Goal: Book appointment/travel/reservation

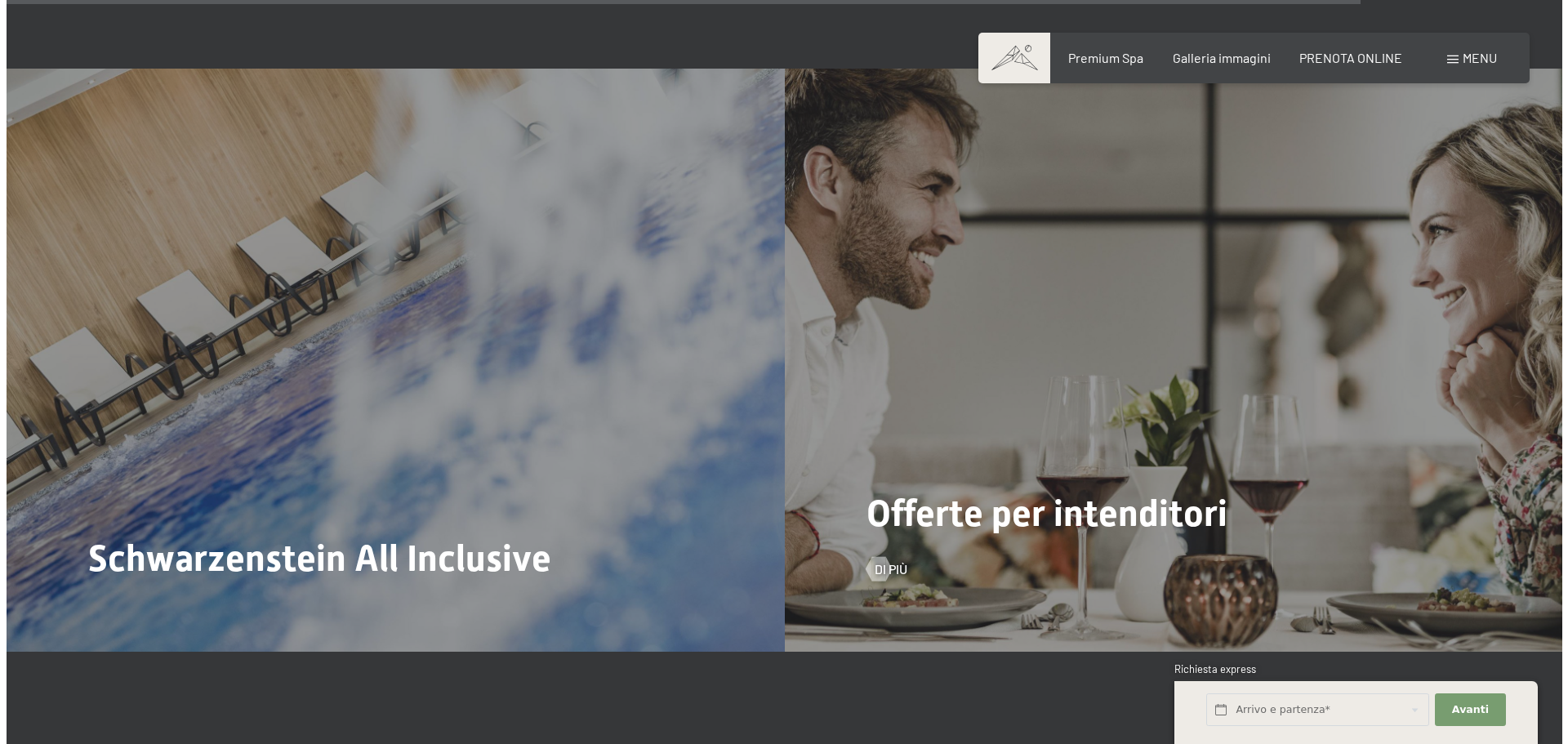
scroll to position [7187, 0]
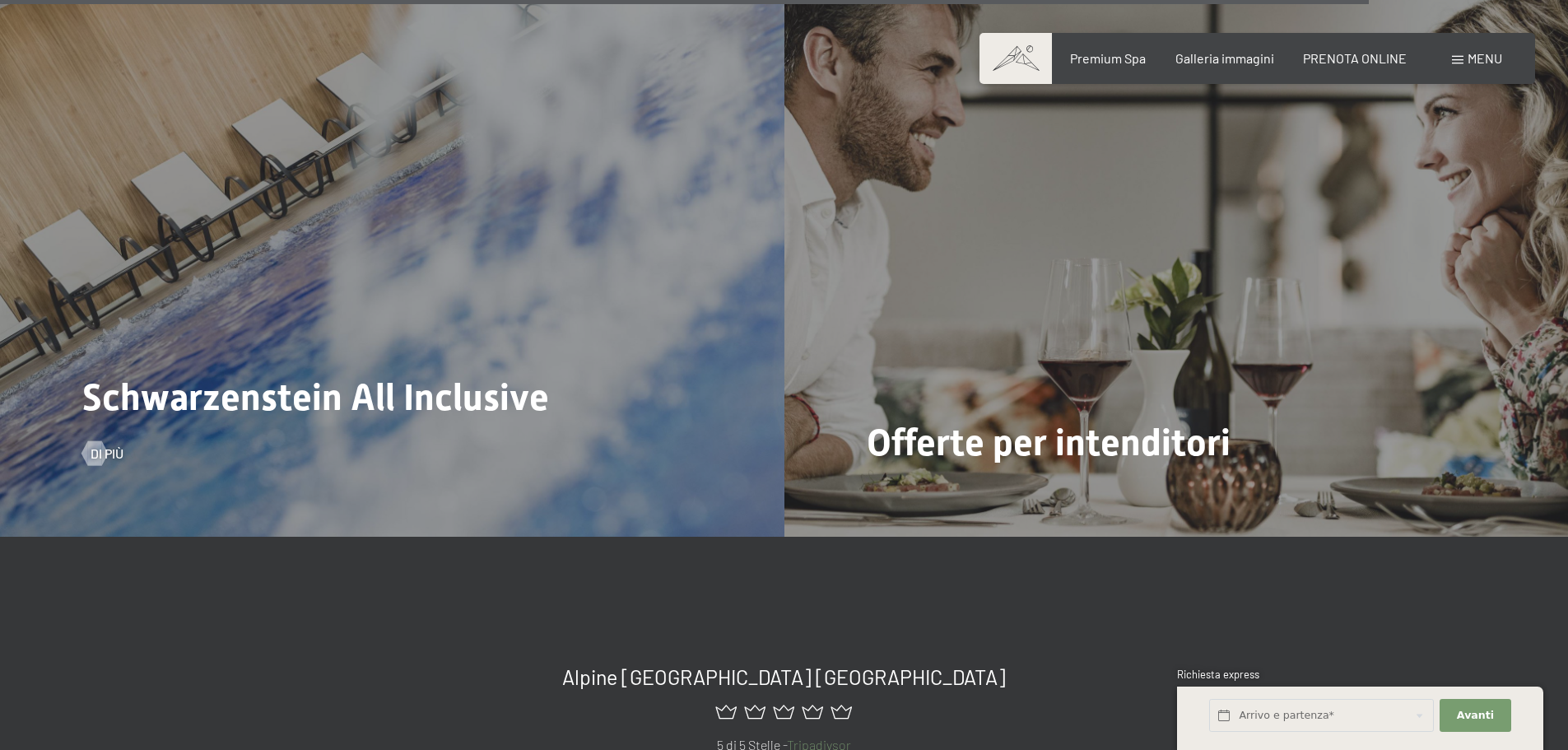
click at [391, 375] on span "Schwarzenstein All Inclusive" at bounding box center [315, 396] width 466 height 43
click at [110, 444] on span "Di più" at bounding box center [124, 454] width 33 height 18
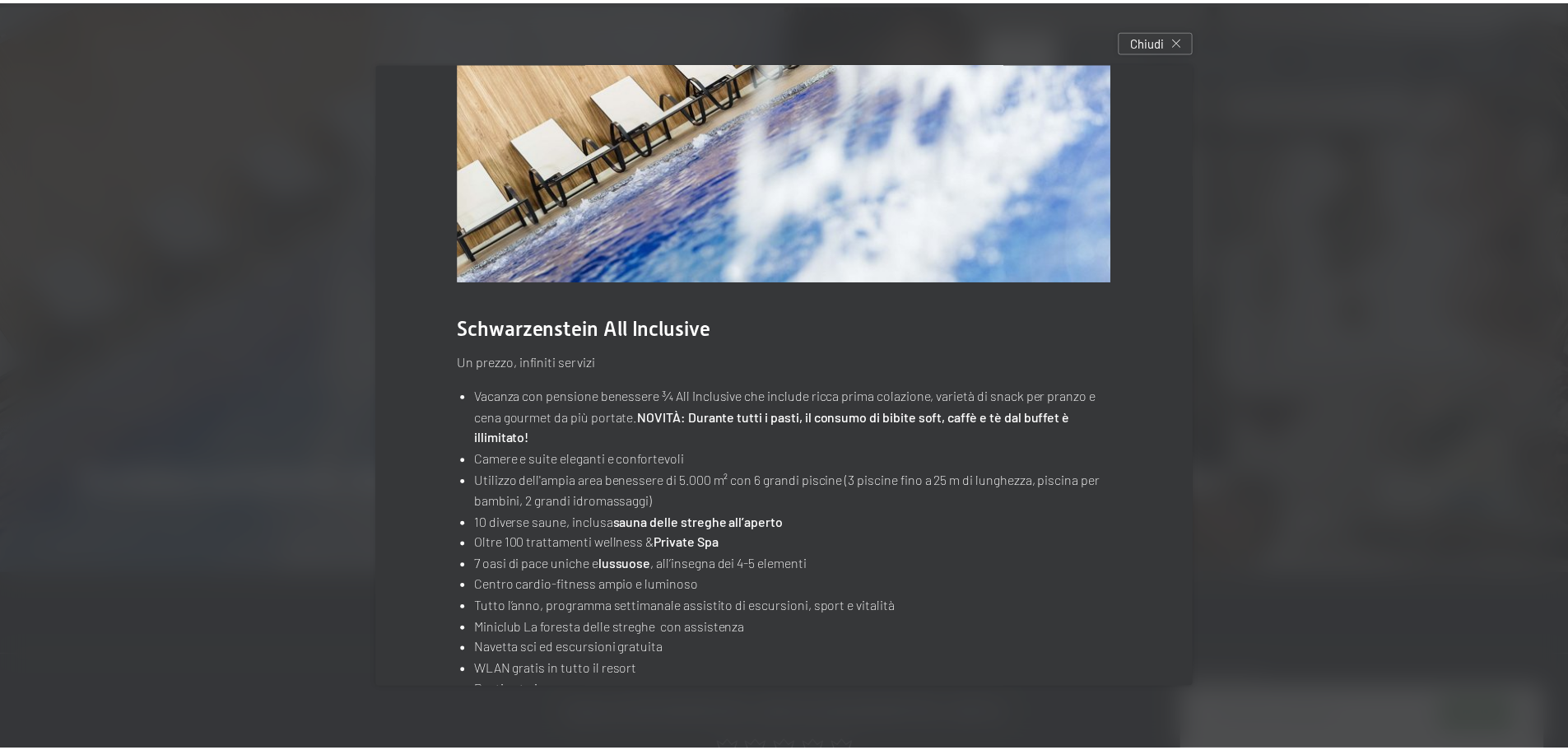
scroll to position [171, 0]
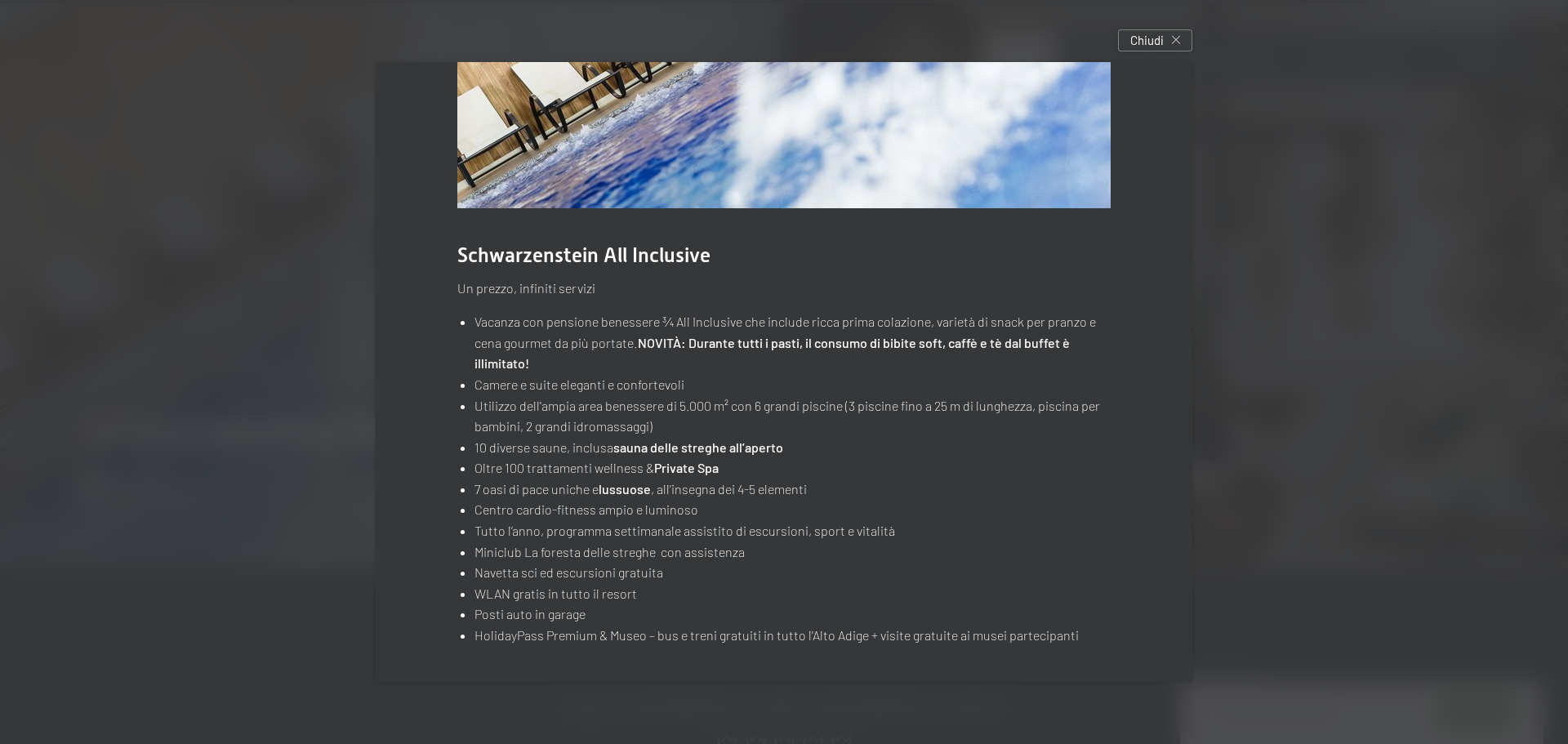
click at [322, 296] on div at bounding box center [784, 372] width 1568 height 744
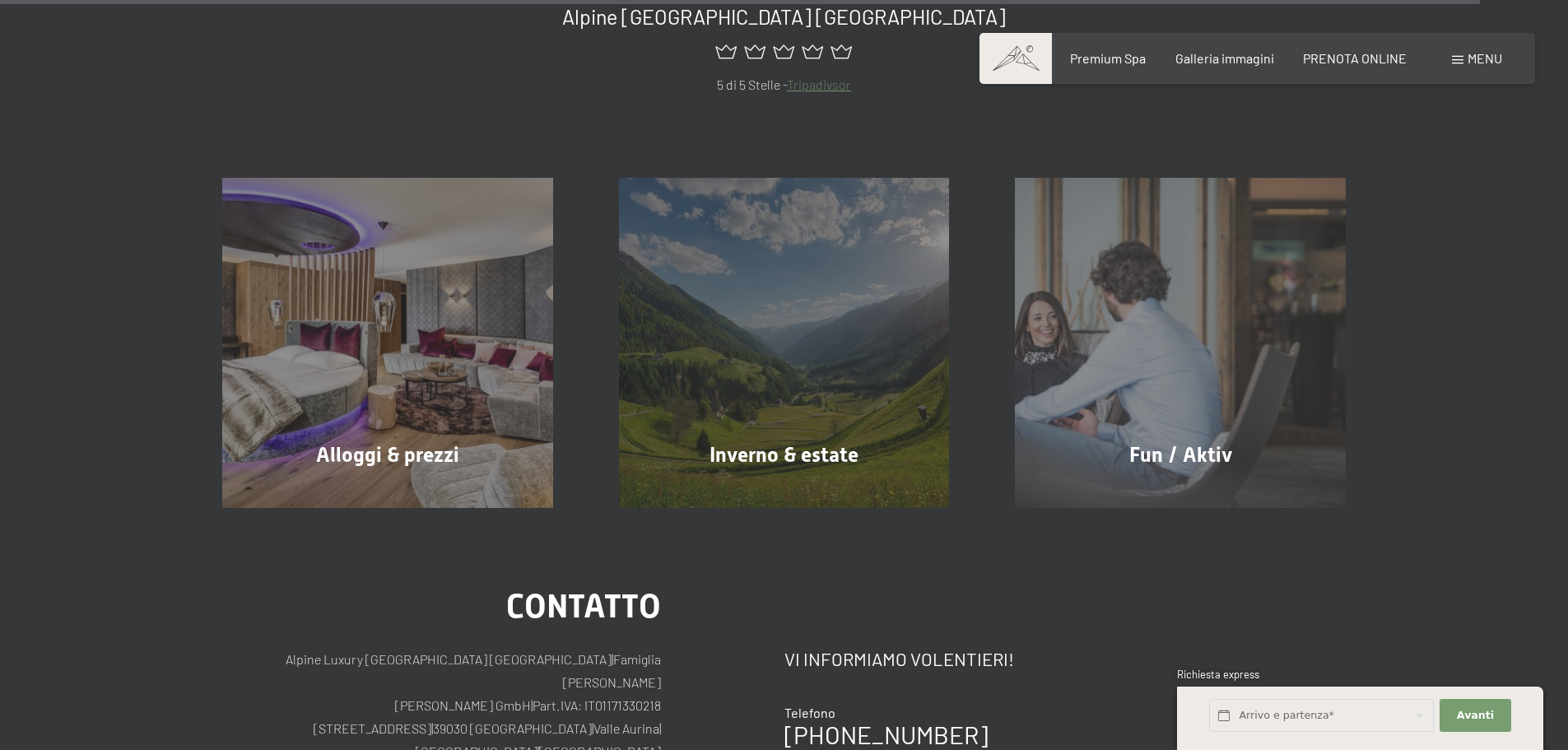
scroll to position [7904, 0]
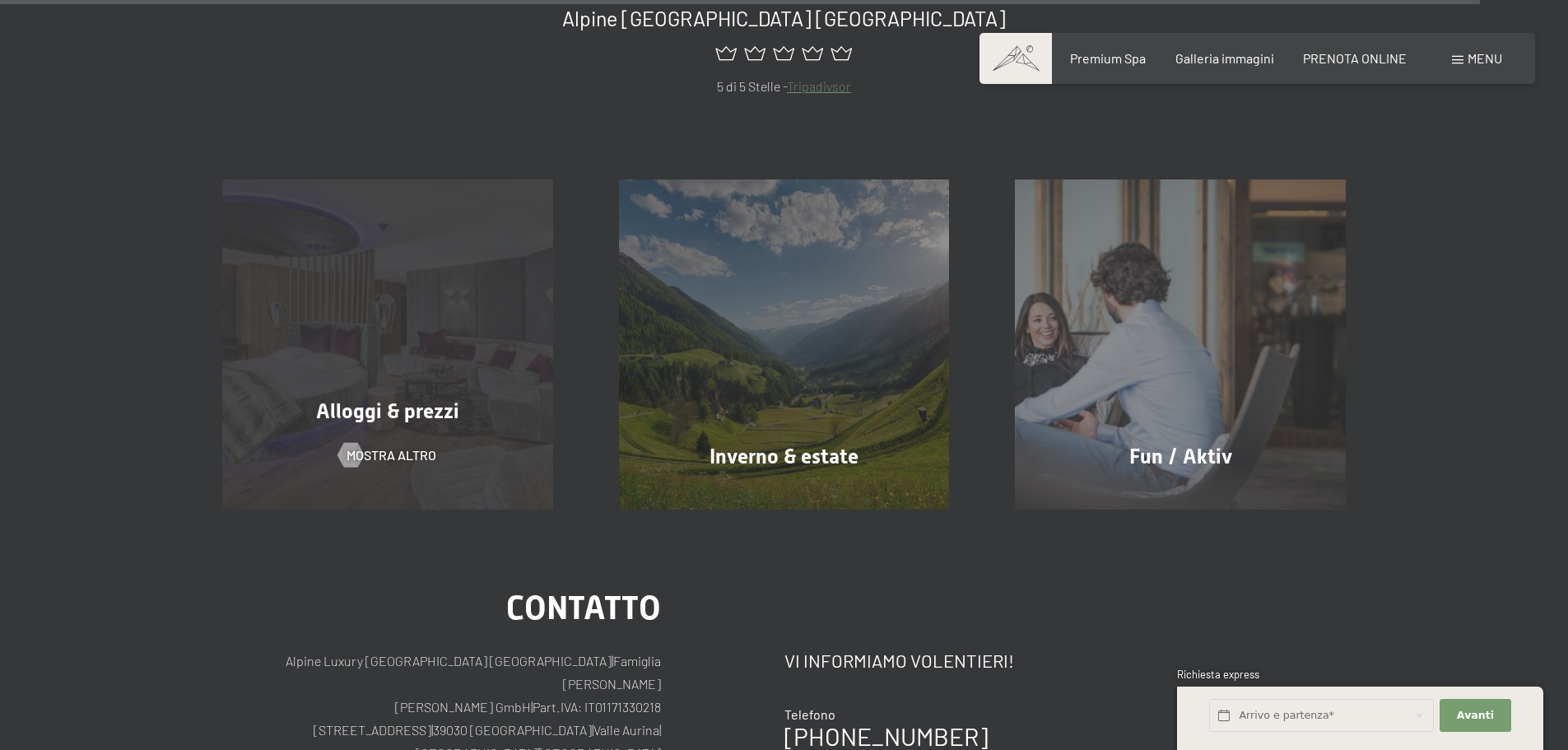
click at [496, 322] on div "Alloggi & prezzi mostra altro" at bounding box center [388, 345] width 397 height 331
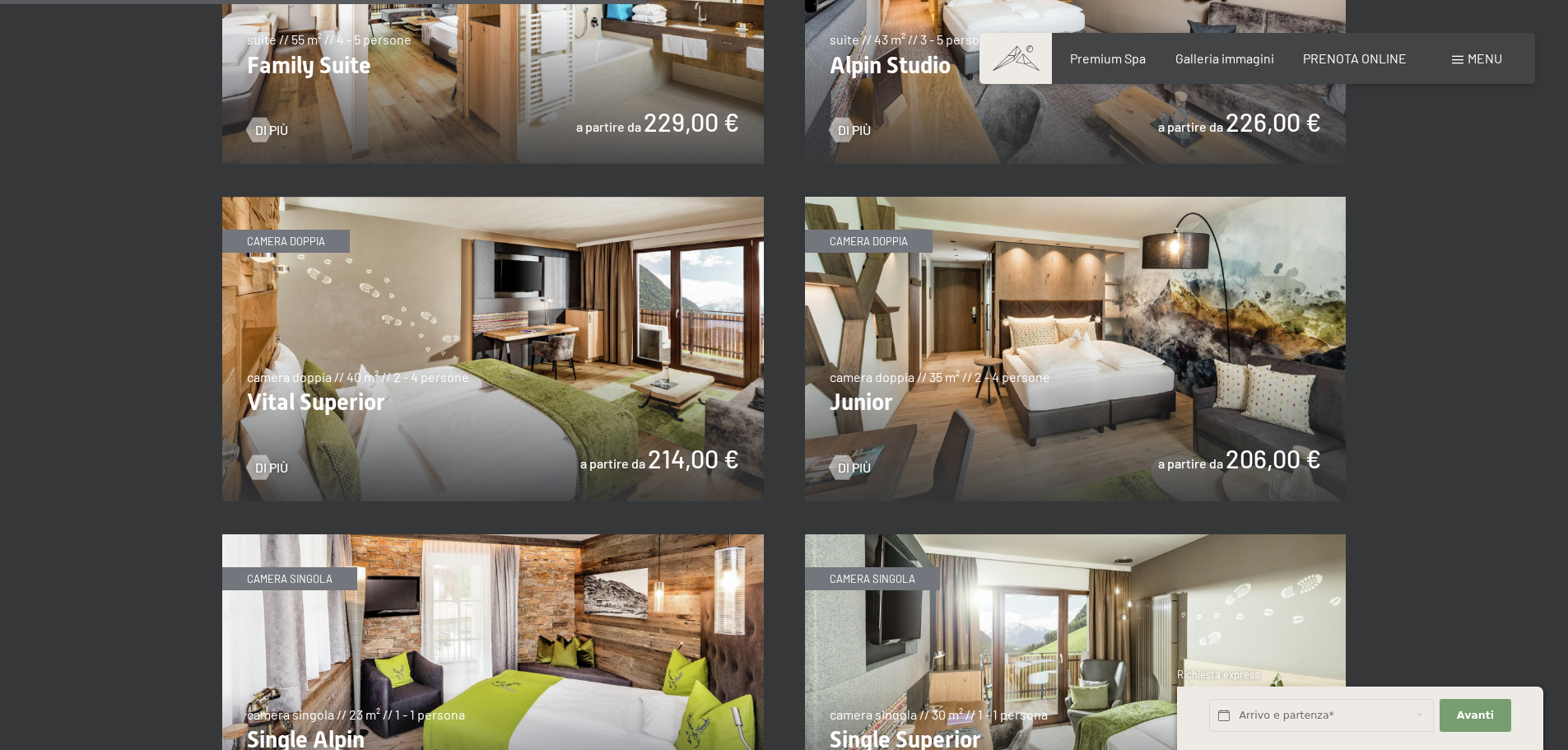
scroll to position [2223, 0]
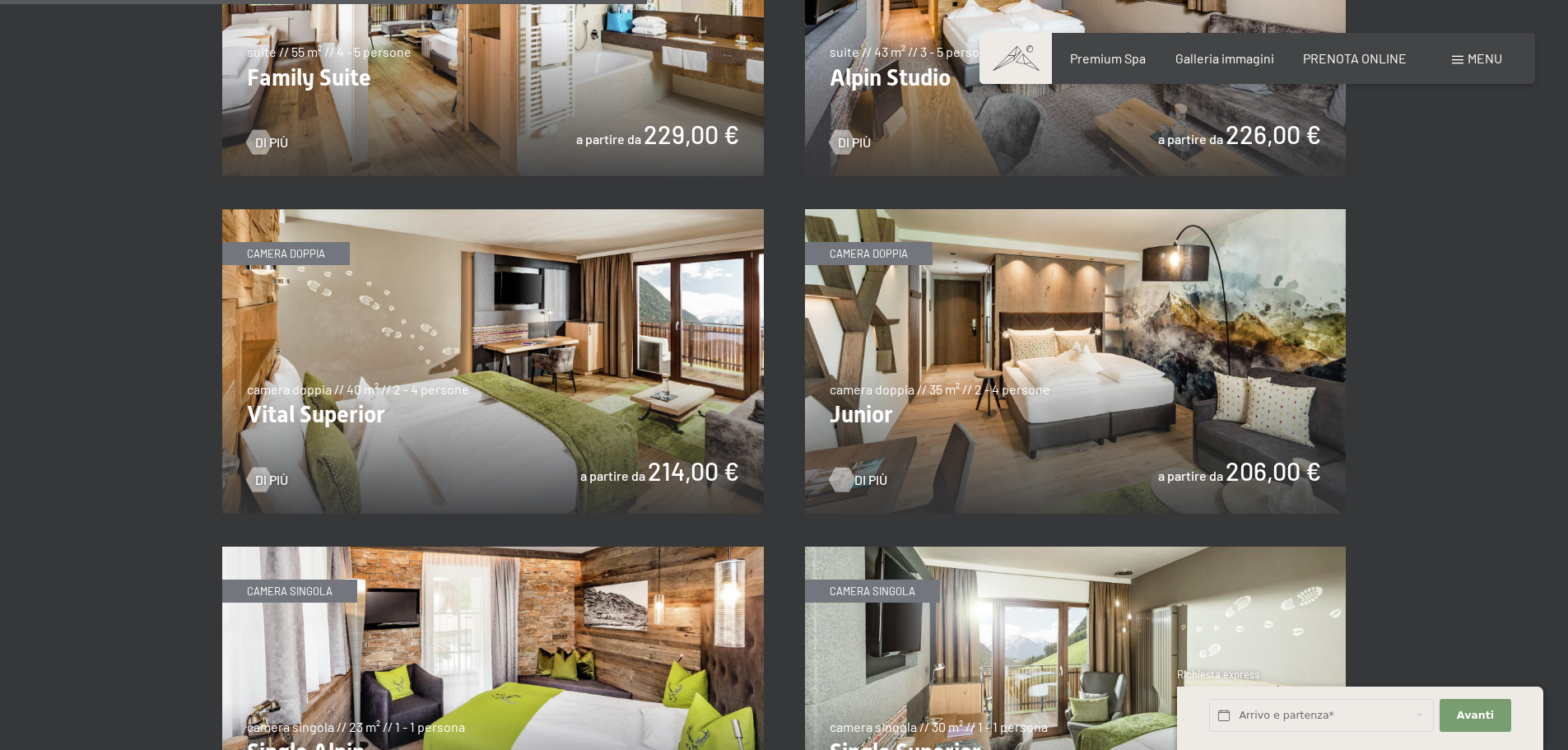
click at [843, 476] on div at bounding box center [841, 478] width 14 height 25
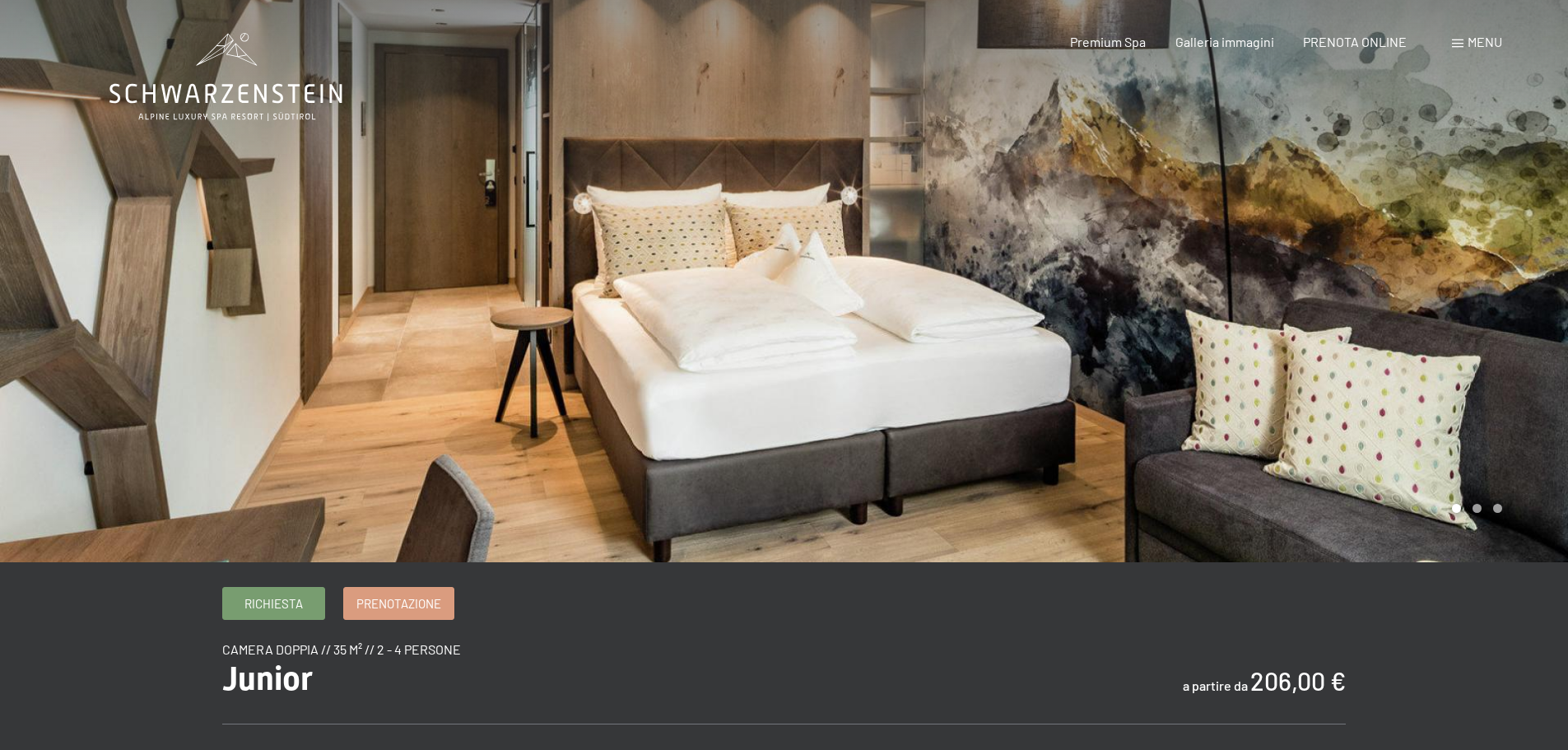
click at [770, 387] on div at bounding box center [392, 281] width 784 height 562
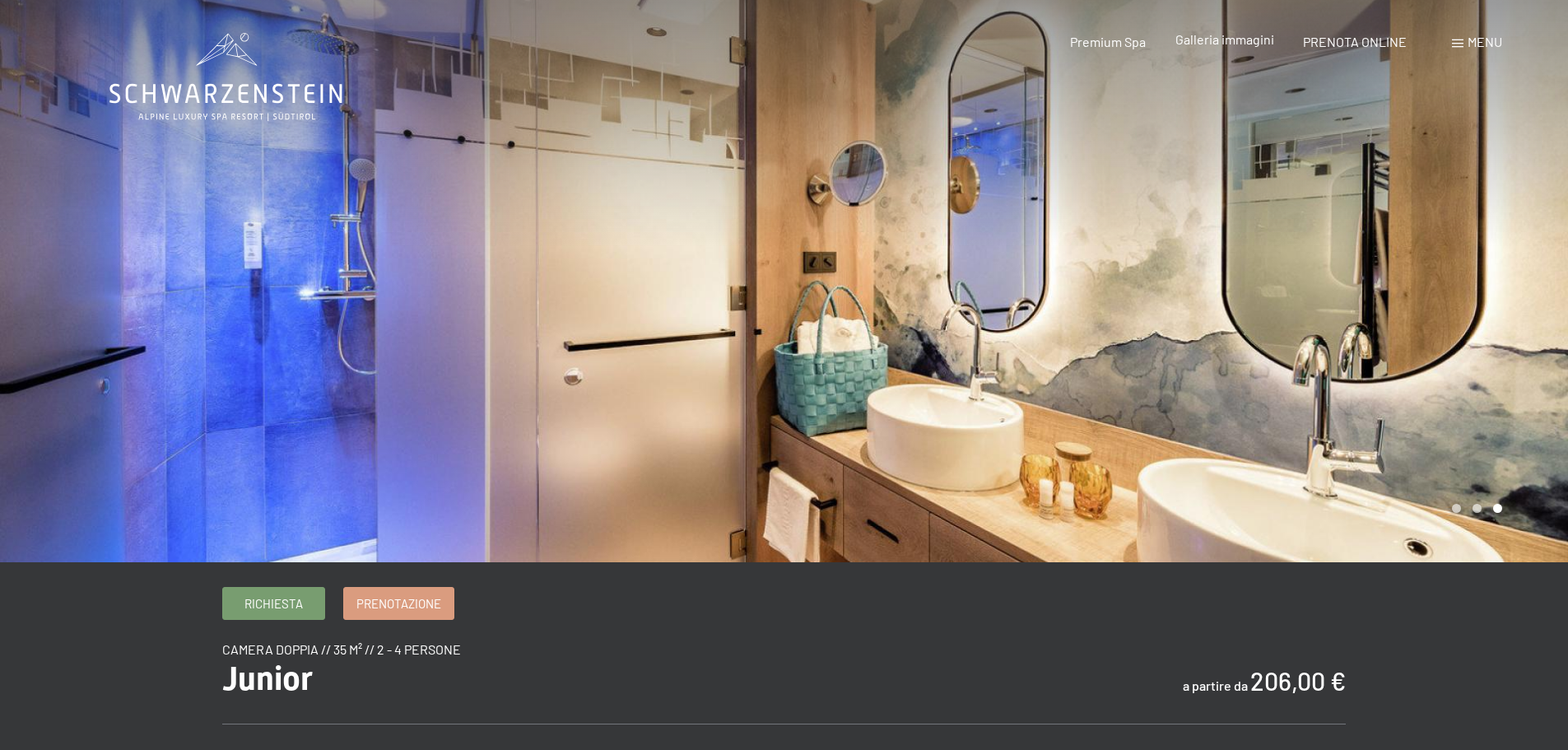
click at [1243, 38] on span "Galleria immagini" at bounding box center [1224, 39] width 99 height 16
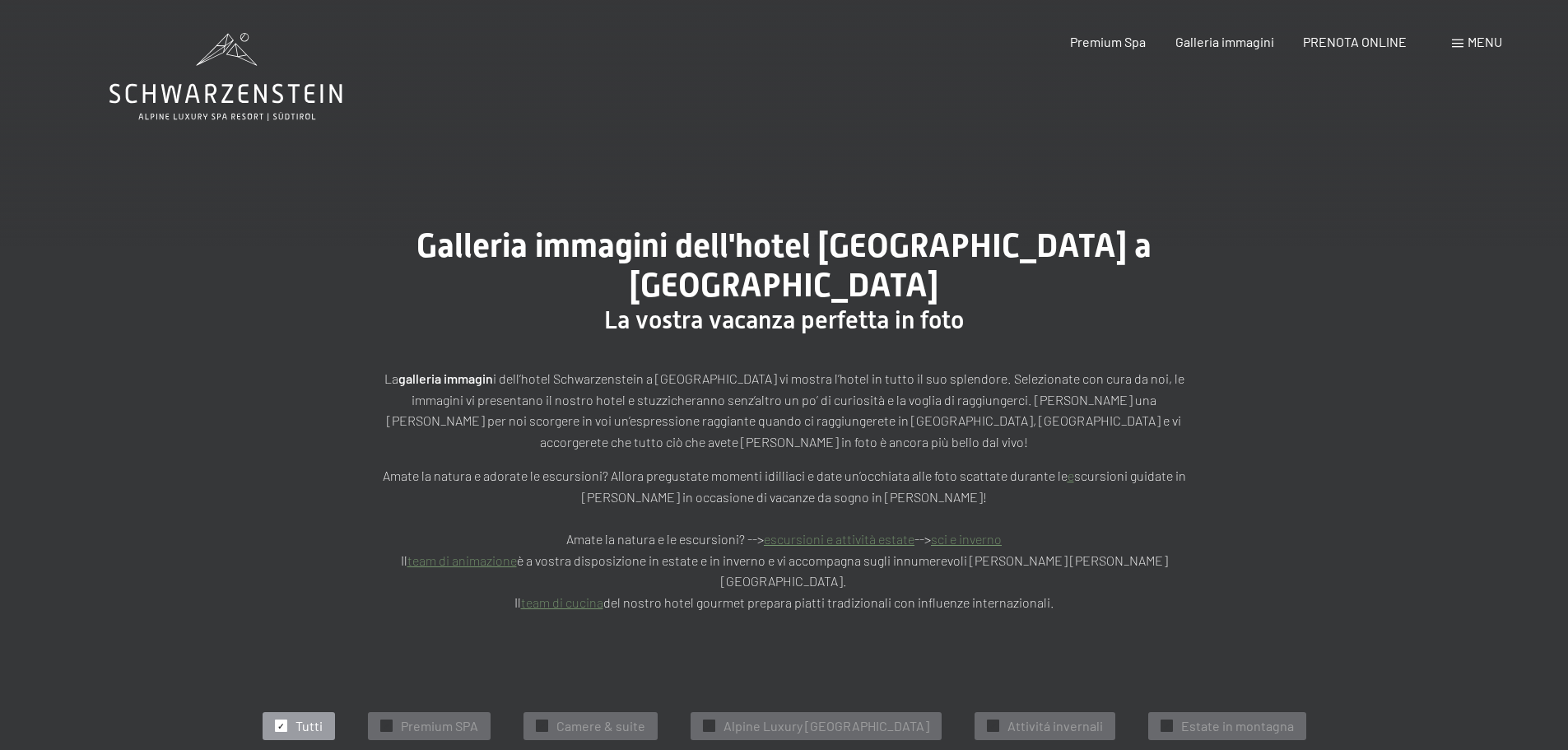
click at [266, 66] on icon at bounding box center [226, 77] width 233 height 88
